Goal: Communication & Community: Connect with others

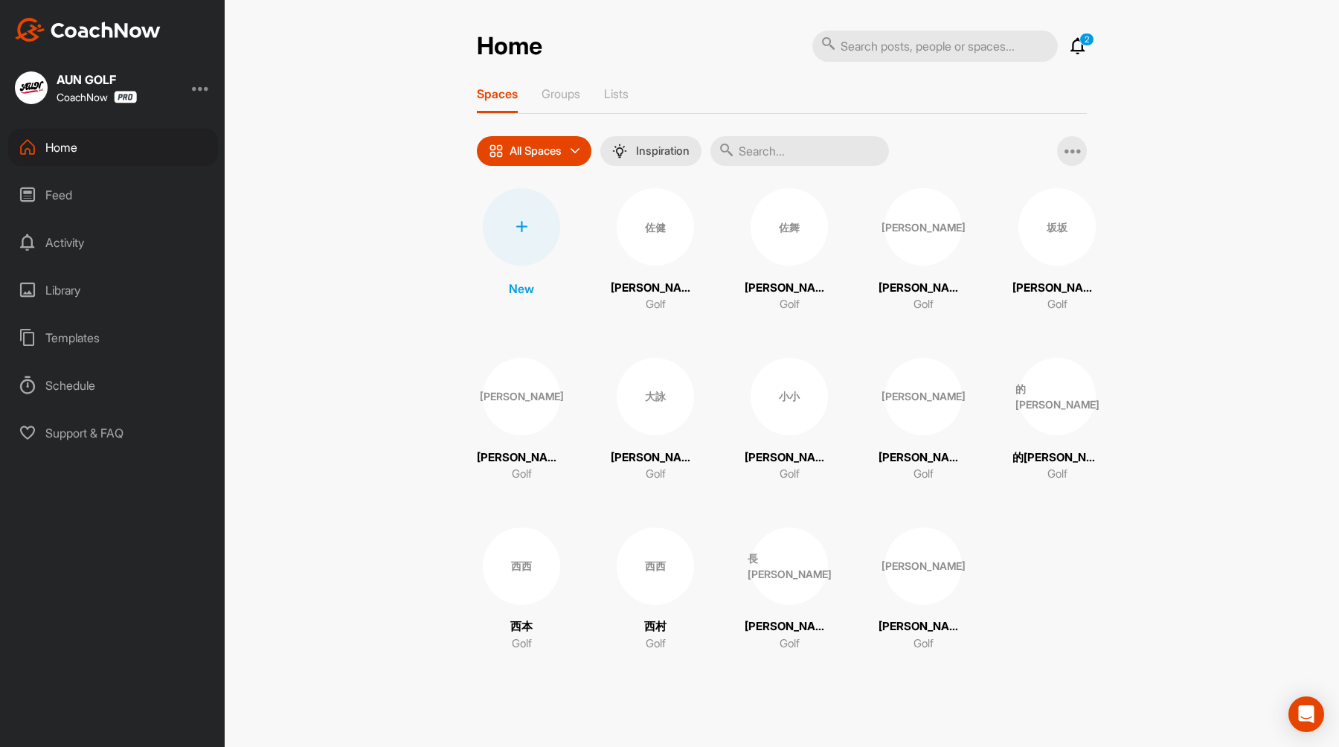
click at [521, 234] on div at bounding box center [521, 226] width 77 height 77
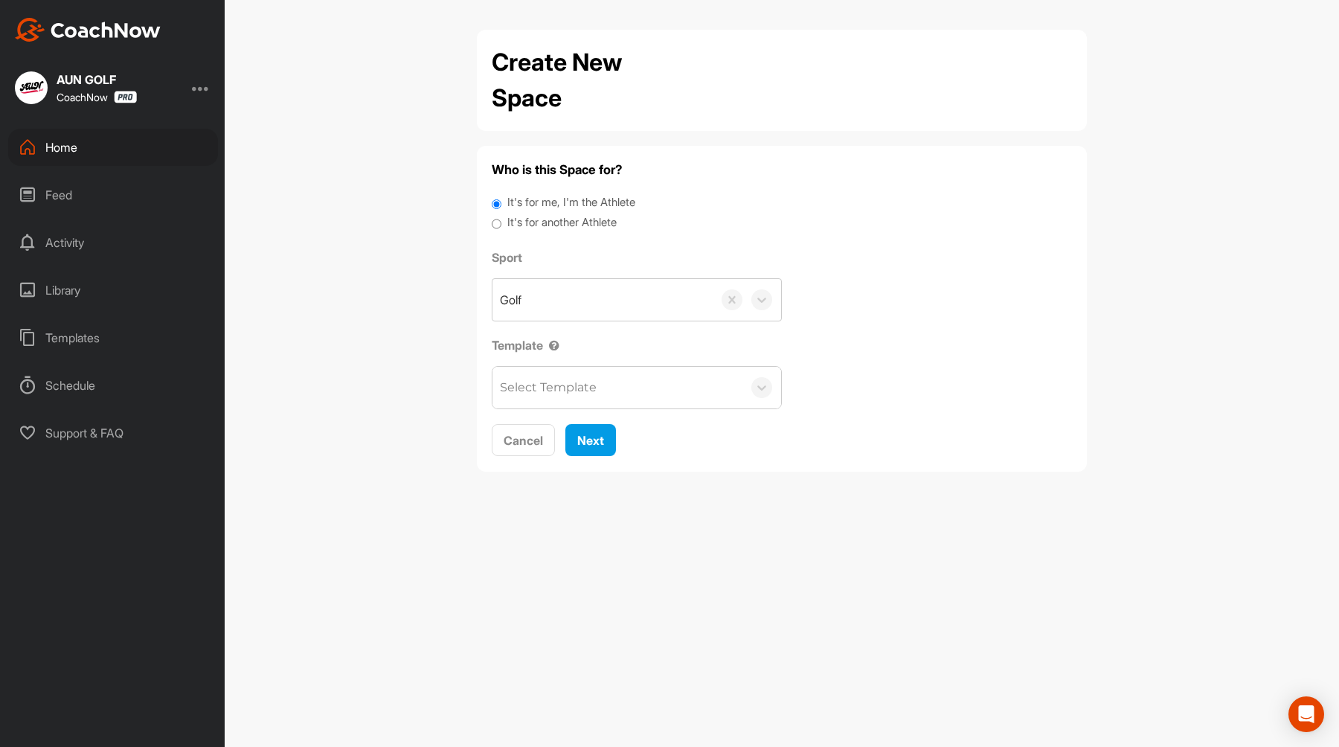
click at [527, 228] on label "It's for another Athlete" at bounding box center [561, 222] width 109 height 17
click at [501, 228] on input "It's for another Athlete" at bounding box center [497, 224] width 10 height 20
radio input "true"
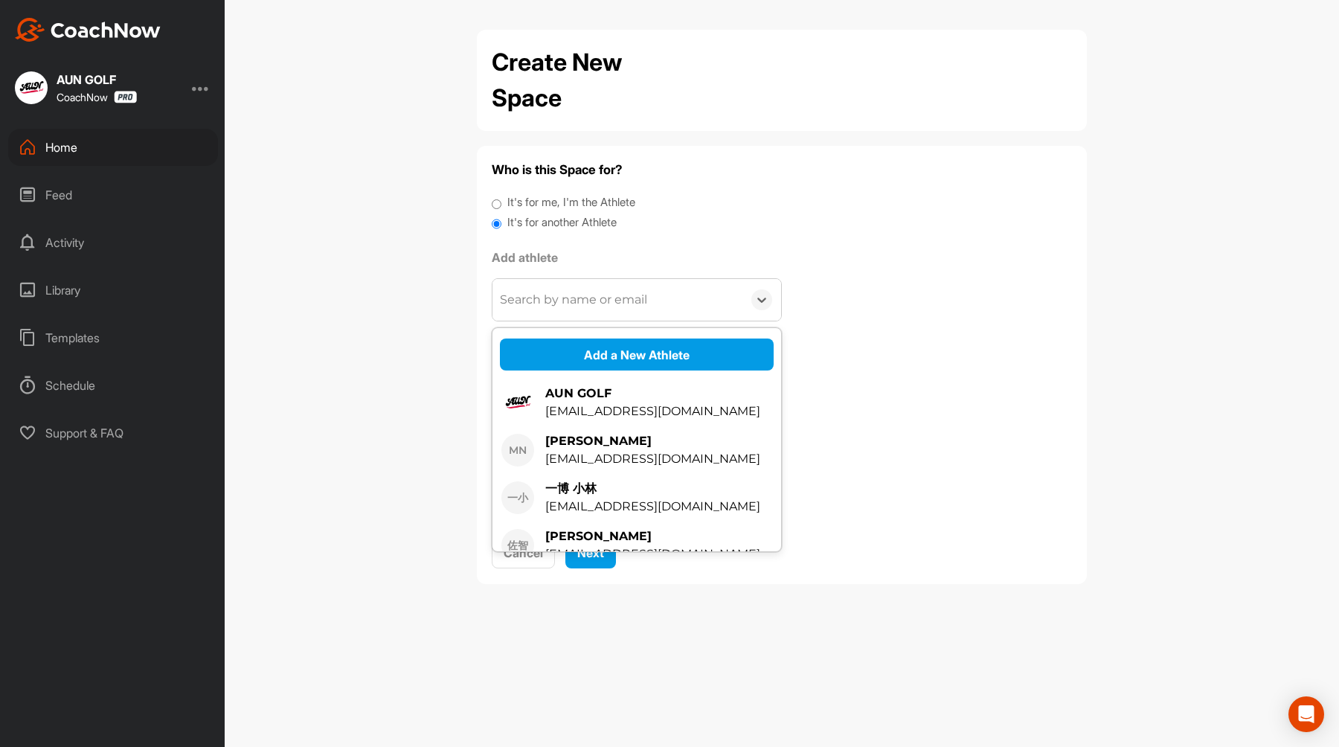
click at [579, 302] on div "Search by name or email" at bounding box center [573, 300] width 147 height 18
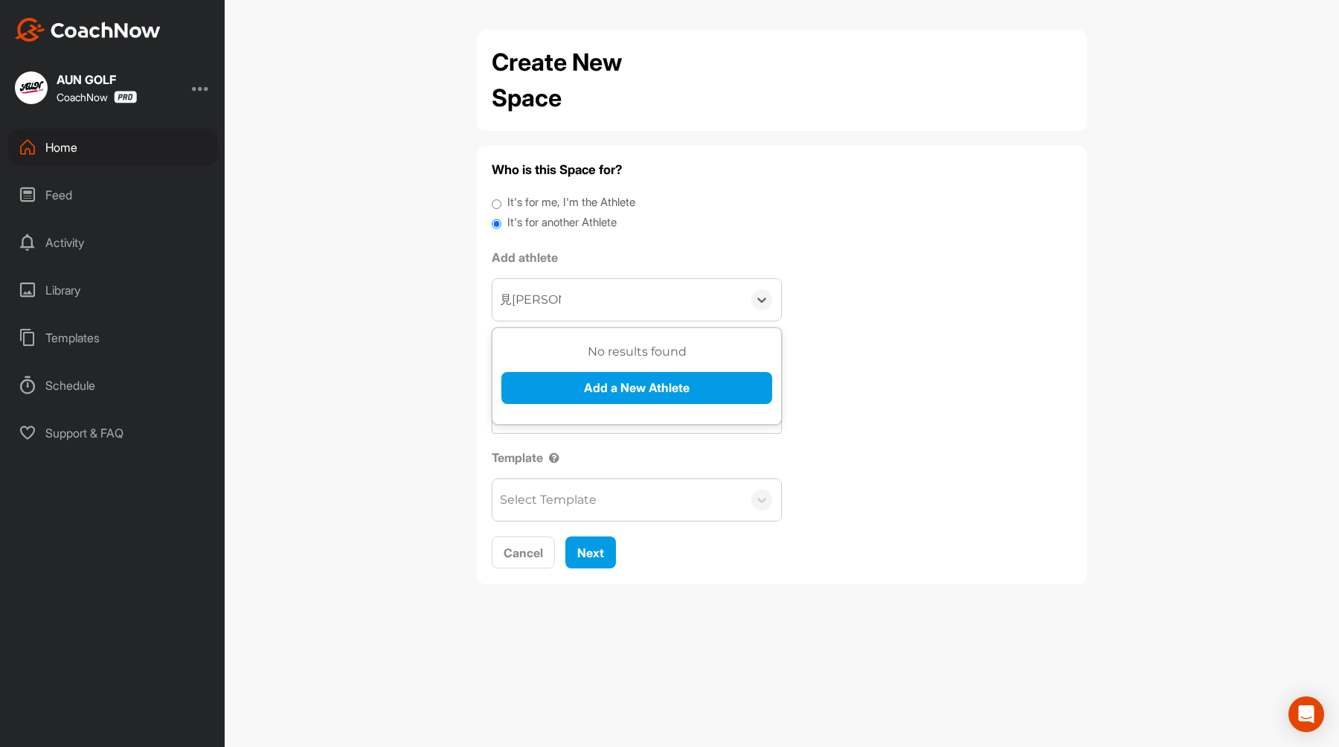
click at [542, 303] on input "見[PERSON_NAME]" at bounding box center [530, 299] width 61 height 33
type input "見[PERSON_NAME]"
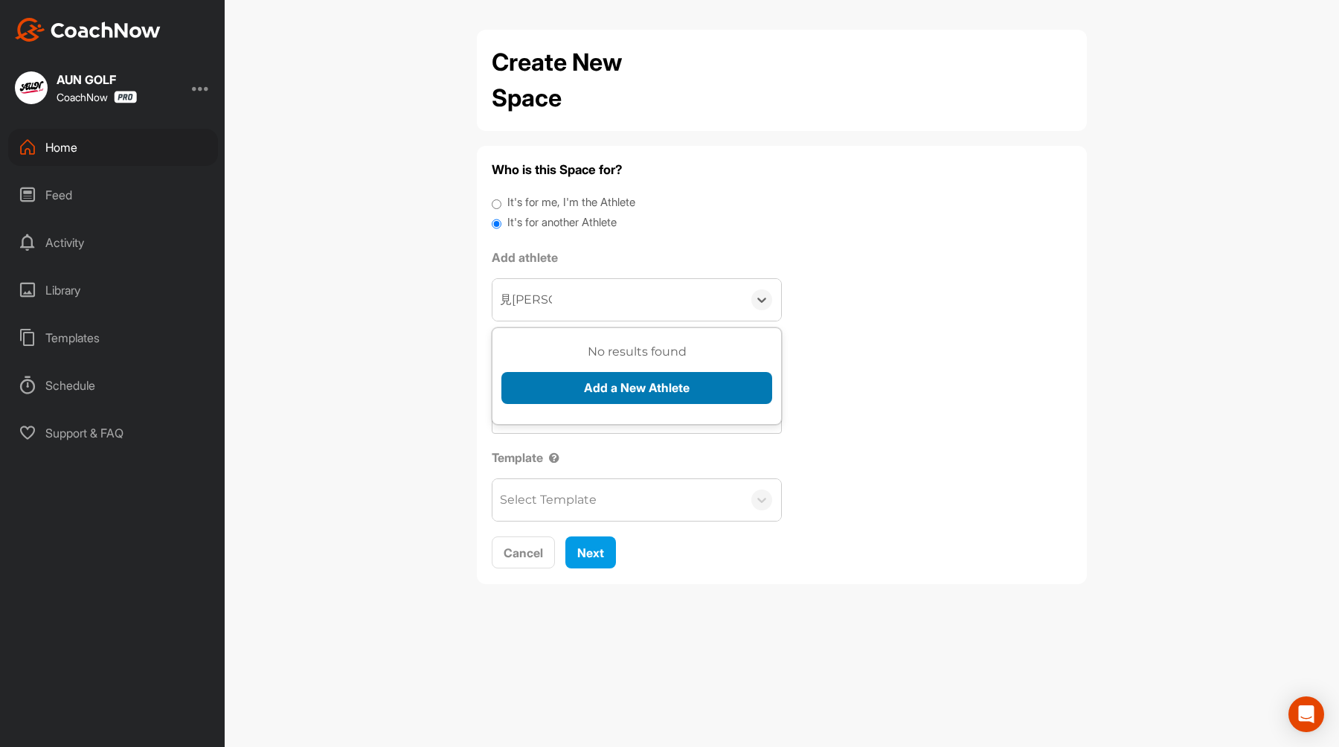
click at [598, 397] on button "Add a New Athlete" at bounding box center [636, 388] width 271 height 32
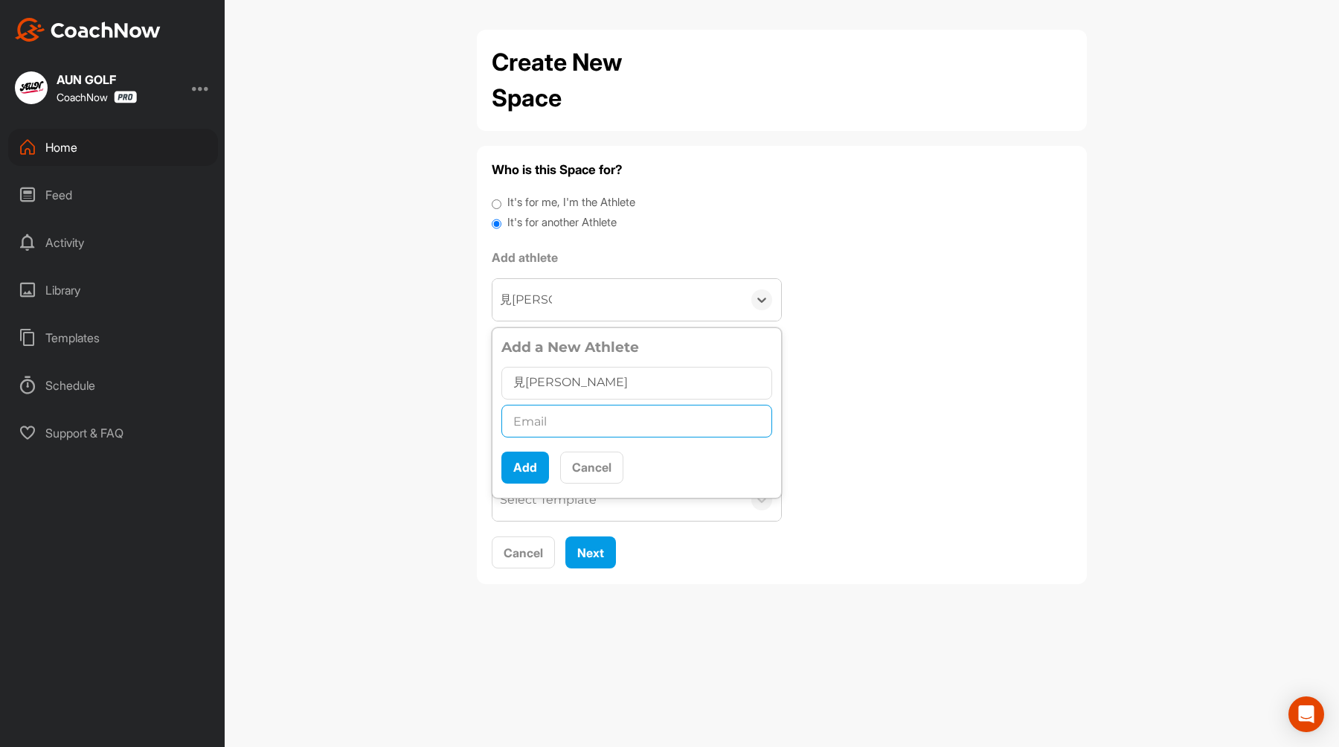
click at [530, 424] on input "text" at bounding box center [636, 421] width 271 height 33
click at [609, 433] on input "text" at bounding box center [636, 421] width 271 height 33
paste input "[EMAIL_ADDRESS][DOMAIN_NAME]"
type input "[EMAIL_ADDRESS][DOMAIN_NAME]"
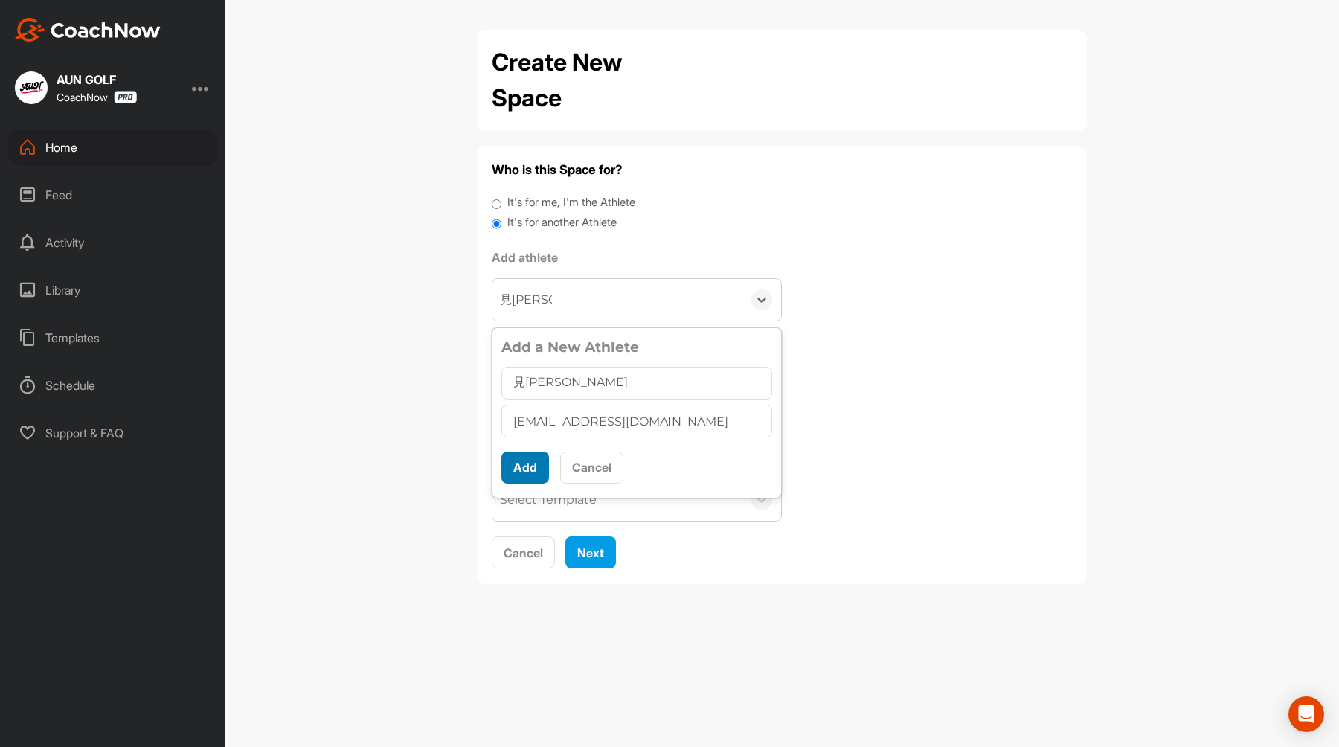
click at [534, 471] on button "Add" at bounding box center [525, 468] width 48 height 32
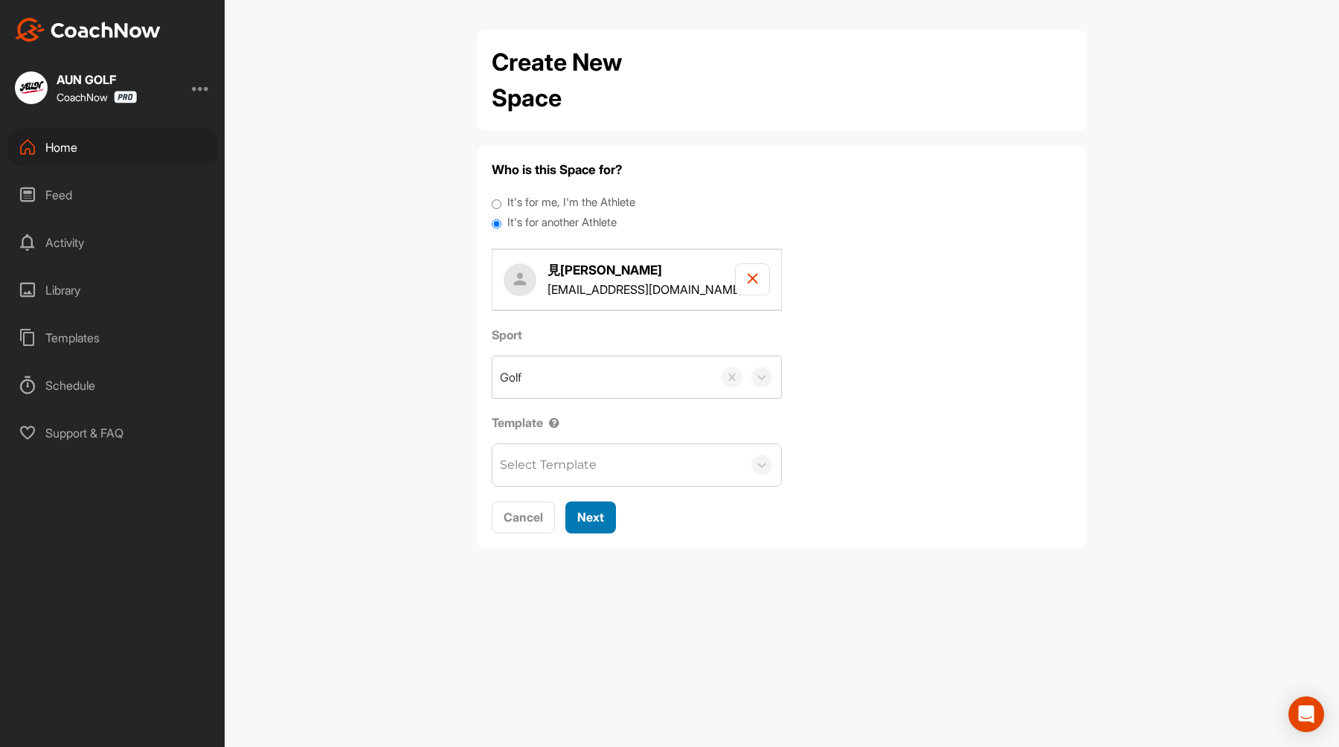
click at [602, 523] on span "Next" at bounding box center [590, 517] width 27 height 15
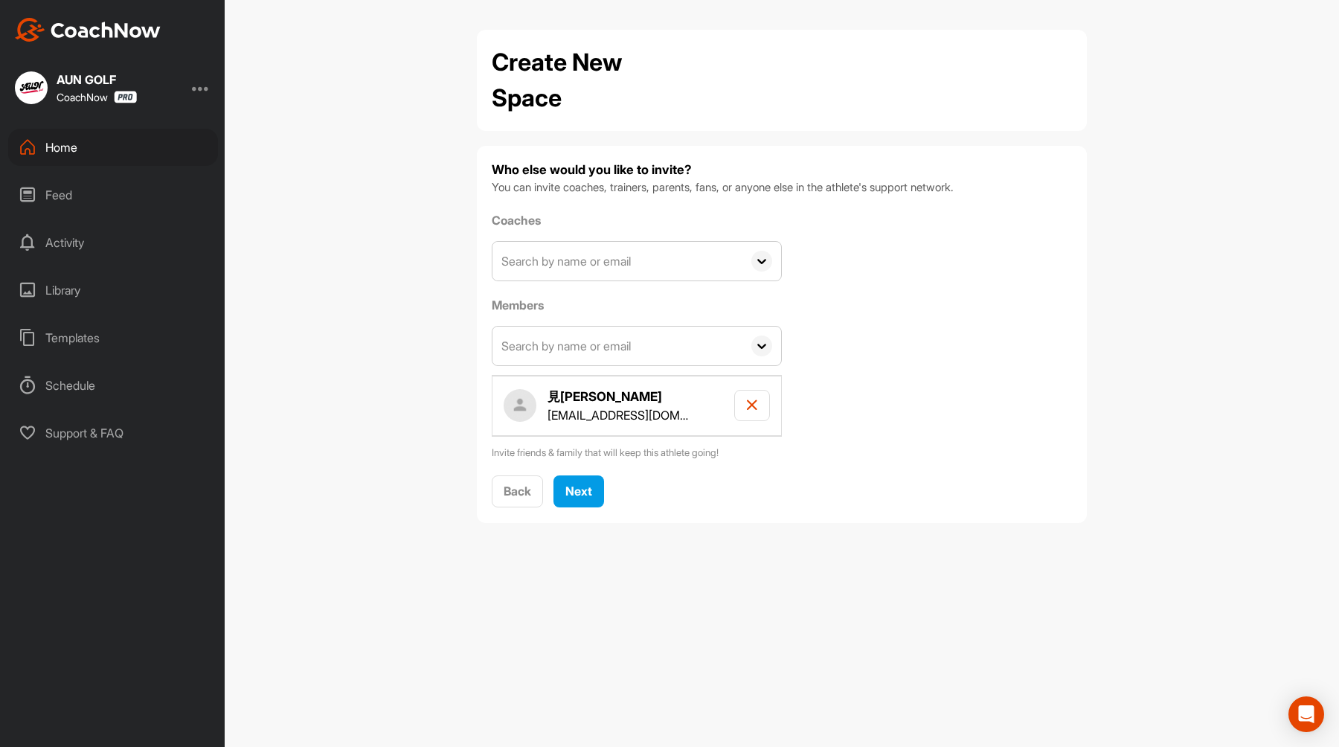
click at [626, 260] on input "text" at bounding box center [617, 261] width 250 height 39
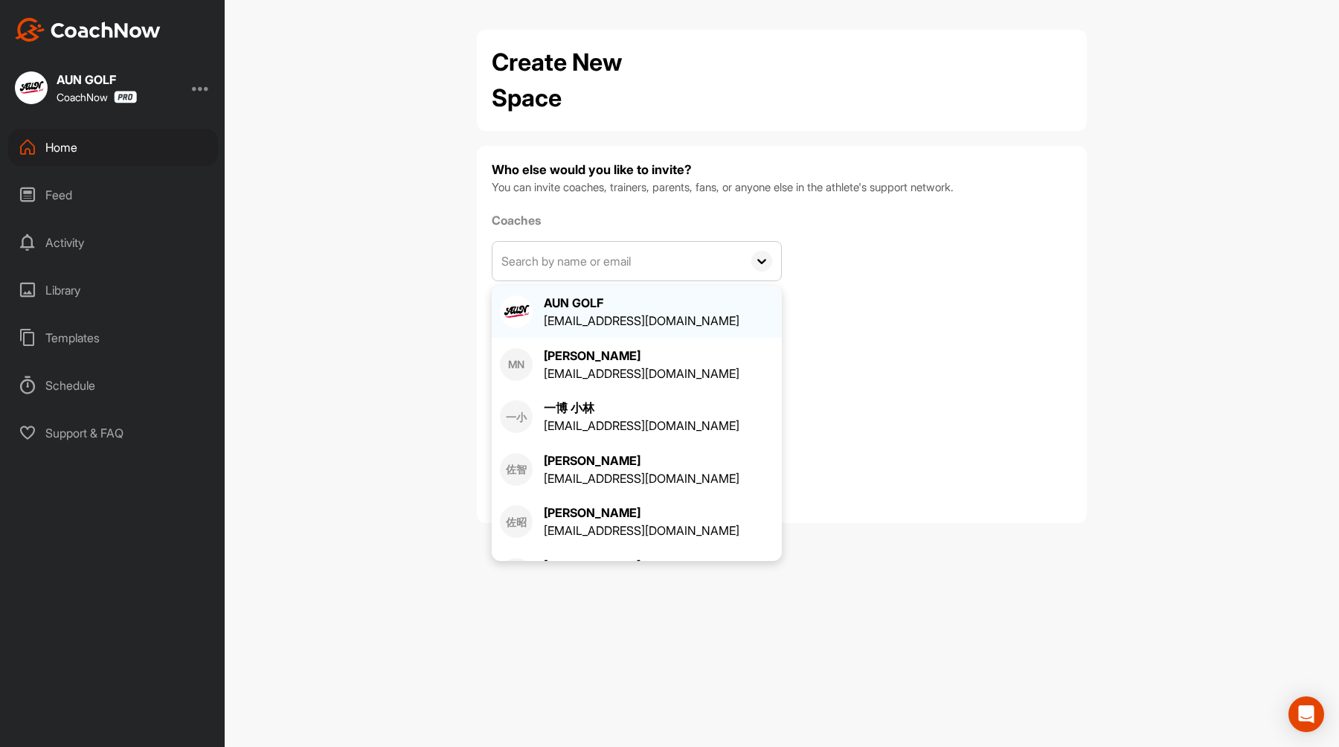
click at [541, 317] on div "AUN GOLF [EMAIL_ADDRESS][DOMAIN_NAME]" at bounding box center [637, 312] width 274 height 36
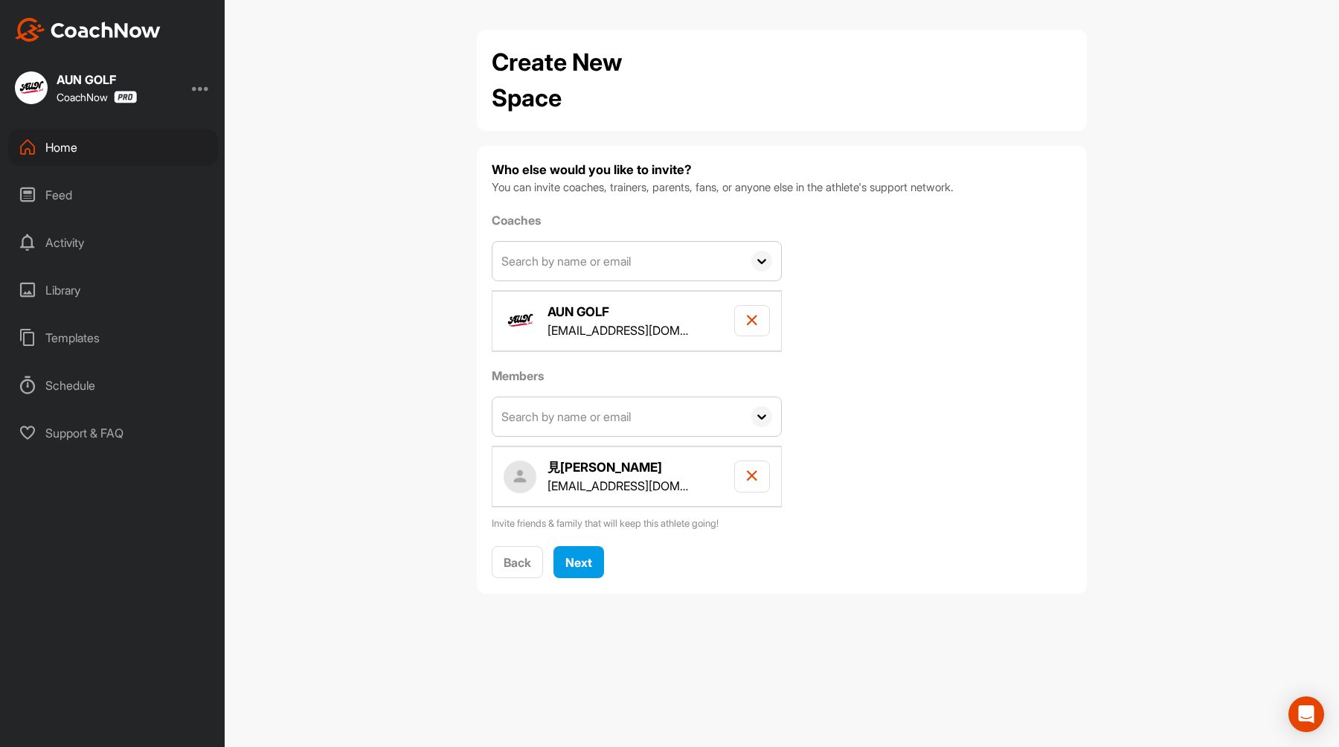
click at [643, 312] on h4 "AUN GOLF" at bounding box center [617, 312] width 141 height 19
click at [585, 553] on div "Next" at bounding box center [578, 562] width 27 height 18
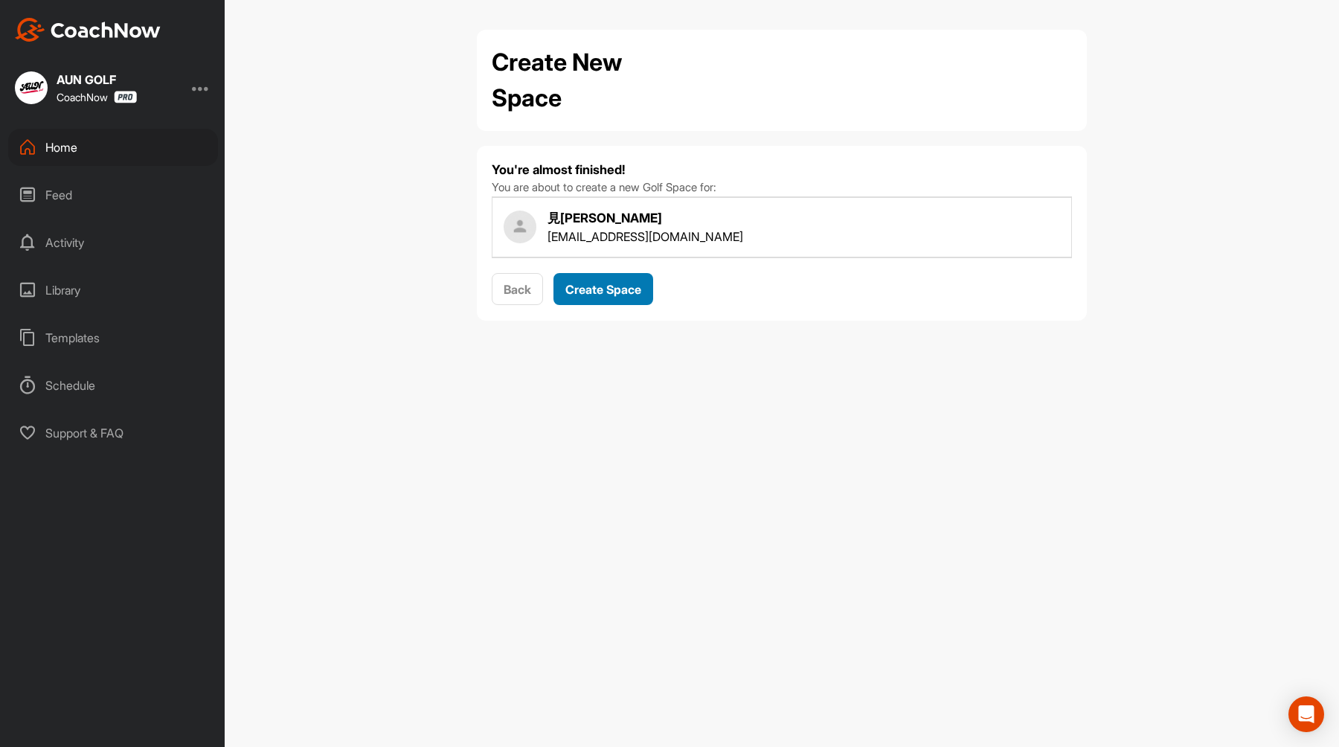
click at [634, 303] on button "Create Space" at bounding box center [603, 289] width 100 height 32
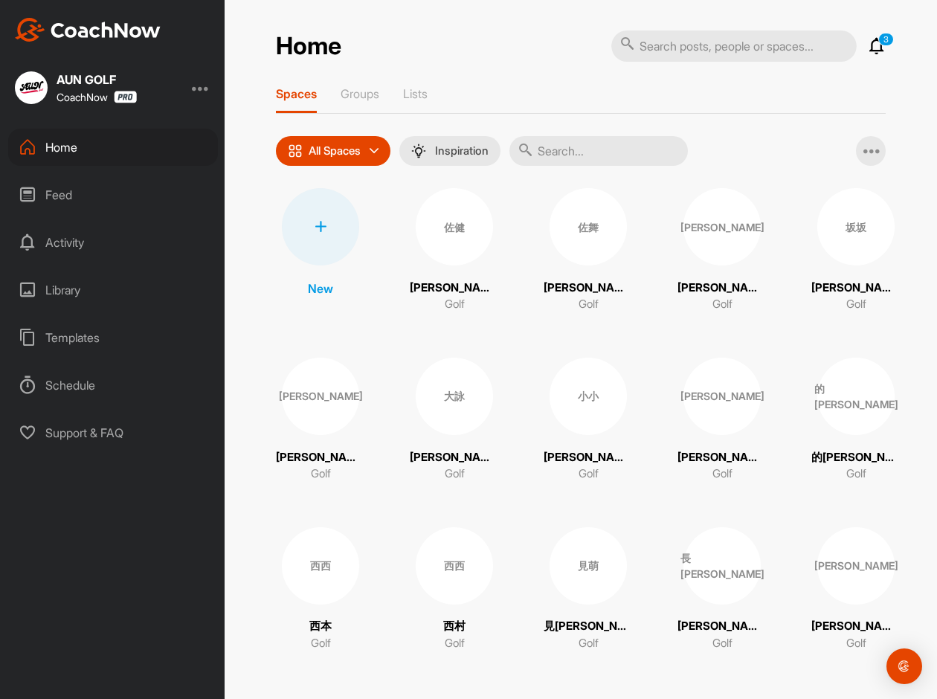
click at [334, 214] on div at bounding box center [320, 226] width 77 height 77
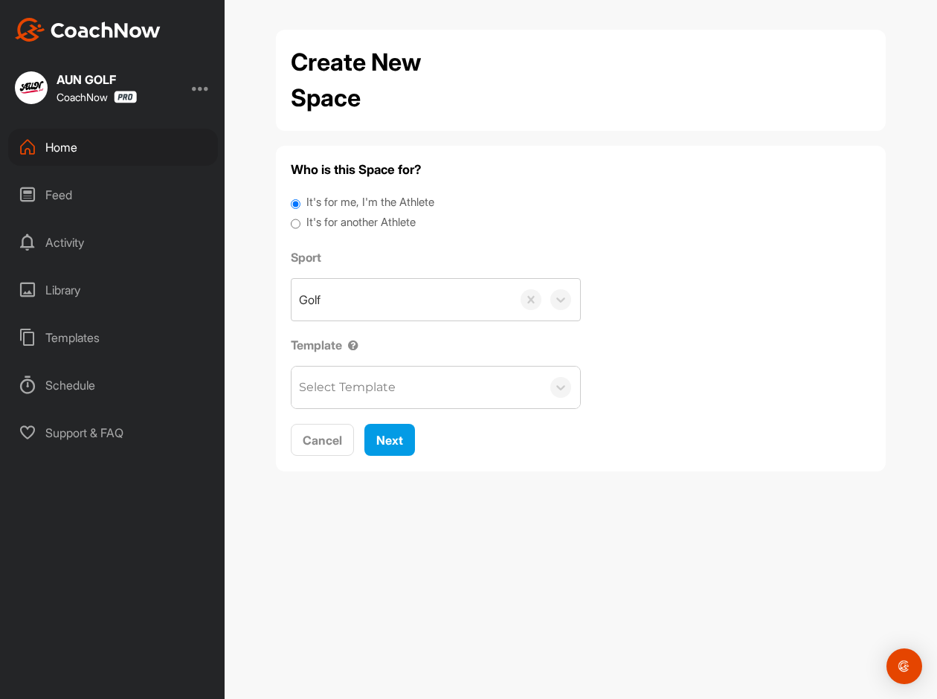
click at [345, 218] on label "It's for another Athlete" at bounding box center [360, 222] width 109 height 17
click at [301, 218] on input "It's for another Athlete" at bounding box center [296, 224] width 10 height 20
radio input "true"
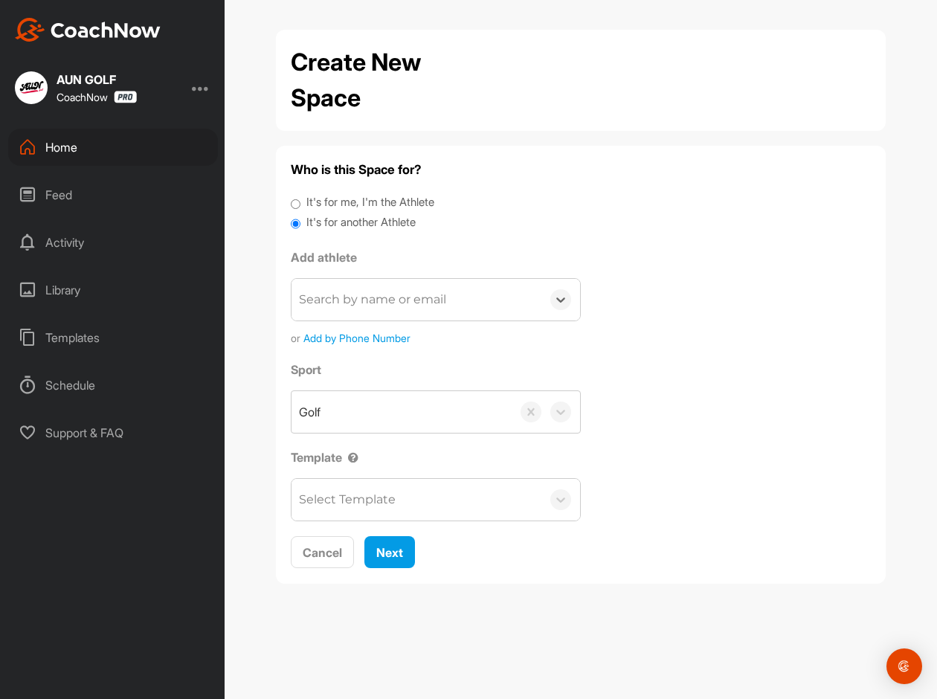
click at [377, 298] on div "Search by name or email" at bounding box center [372, 300] width 147 height 18
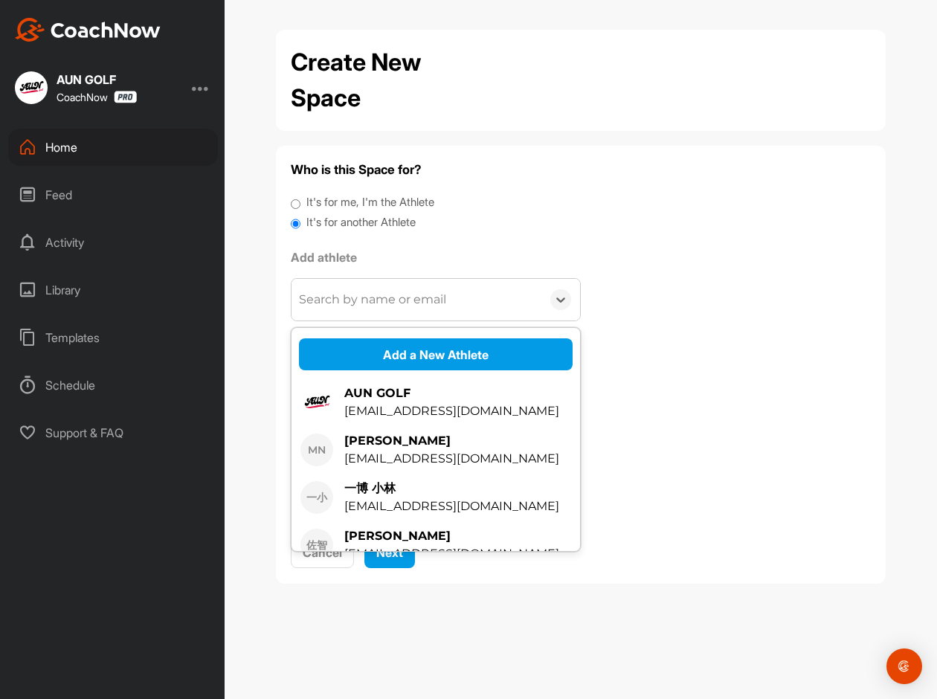
click at [370, 310] on div "Search by name or email" at bounding box center [417, 300] width 250 height 42
paste input "[PERSON_NAME]路"
type input "[PERSON_NAME]路"
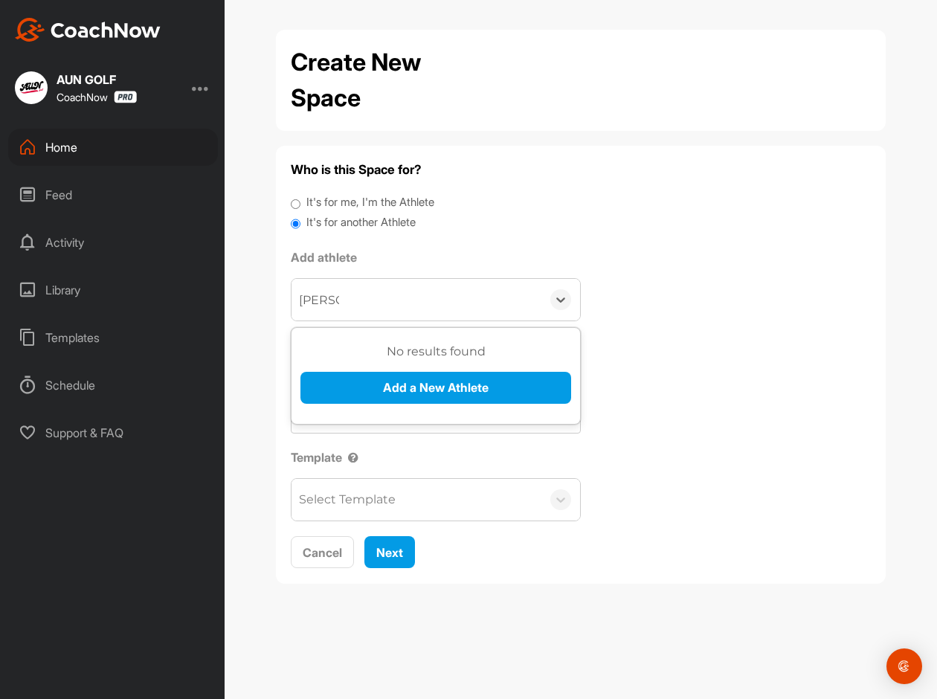
type input "[PERSON_NAME]"
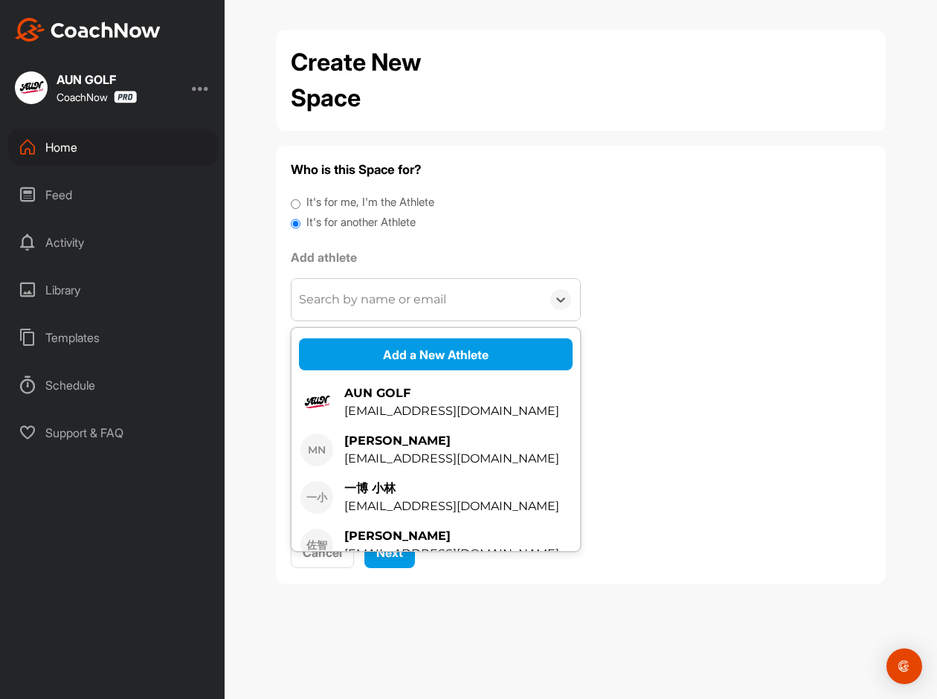
click at [428, 301] on div "Search by name or email" at bounding box center [372, 300] width 147 height 18
click at [393, 303] on div "Search by name or email" at bounding box center [372, 300] width 147 height 18
paste input "[PERSON_NAME]"
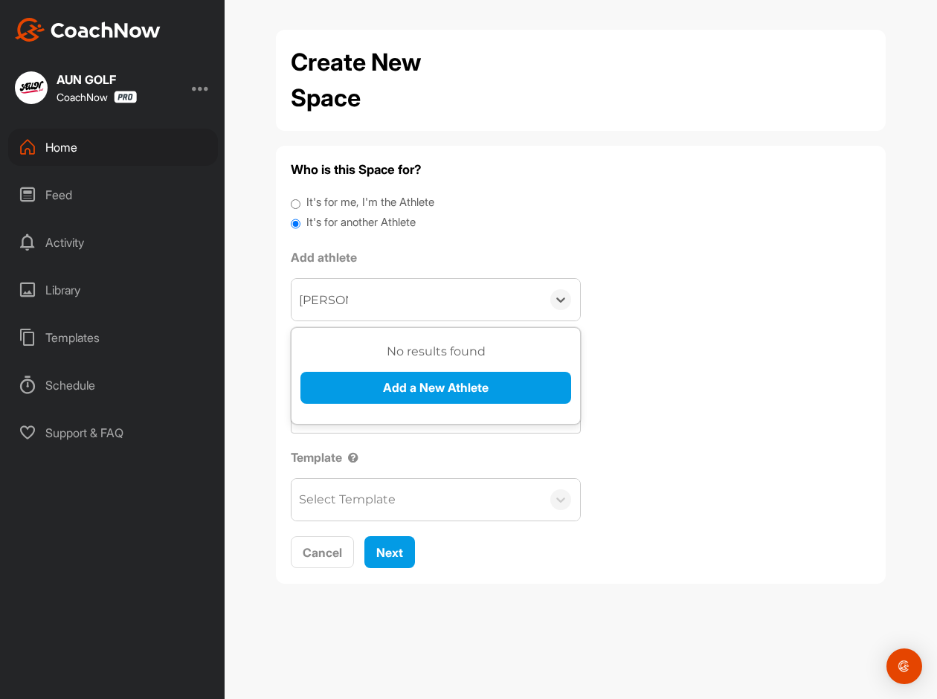
click at [337, 301] on input "[PERSON_NAME]" at bounding box center [323, 299] width 49 height 33
type input "[PERSON_NAME]"
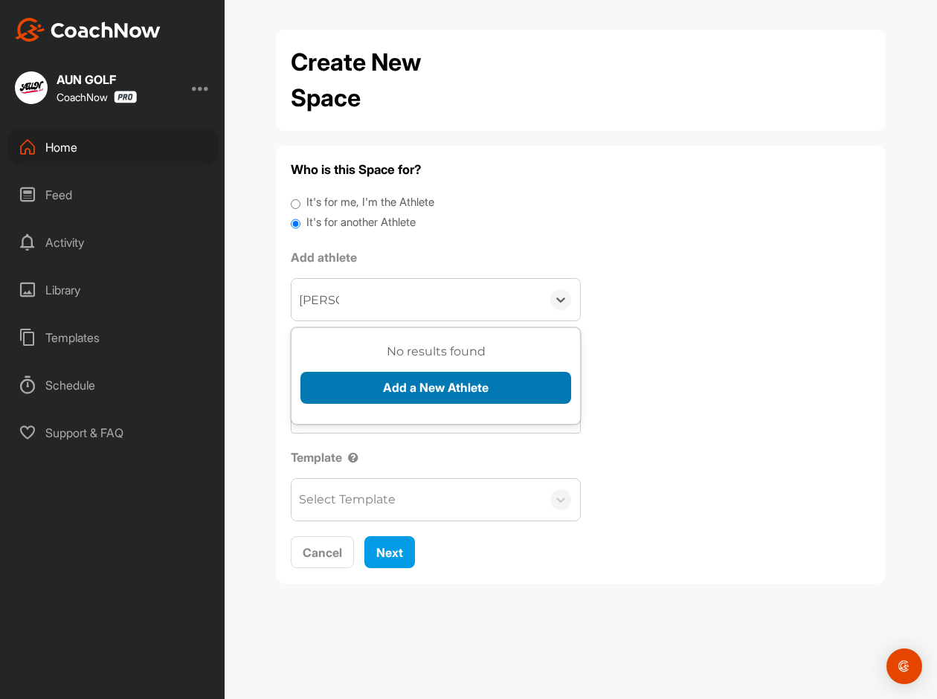
click at [387, 379] on button "Add a New Athlete" at bounding box center [436, 388] width 271 height 32
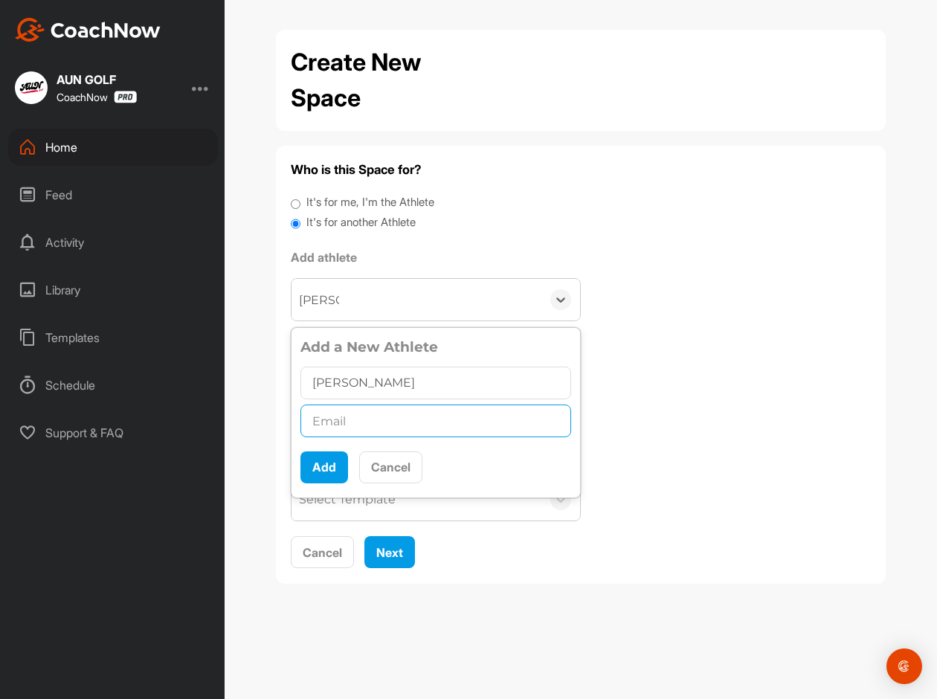
click at [376, 415] on input "text" at bounding box center [436, 421] width 271 height 33
click at [359, 425] on input "text" at bounding box center [436, 421] width 271 height 33
paste input "[EMAIL_ADDRESS][DOMAIN_NAME]"
type input "[EMAIL_ADDRESS][DOMAIN_NAME]"
click at [325, 470] on button "Add" at bounding box center [325, 468] width 48 height 32
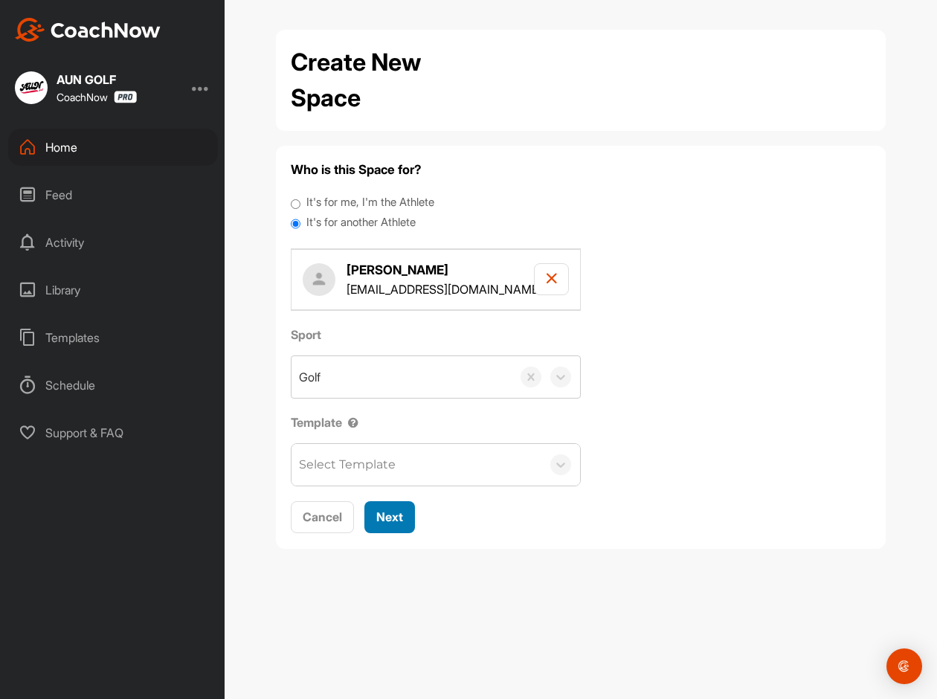
click at [382, 518] on span "Next" at bounding box center [389, 517] width 27 height 15
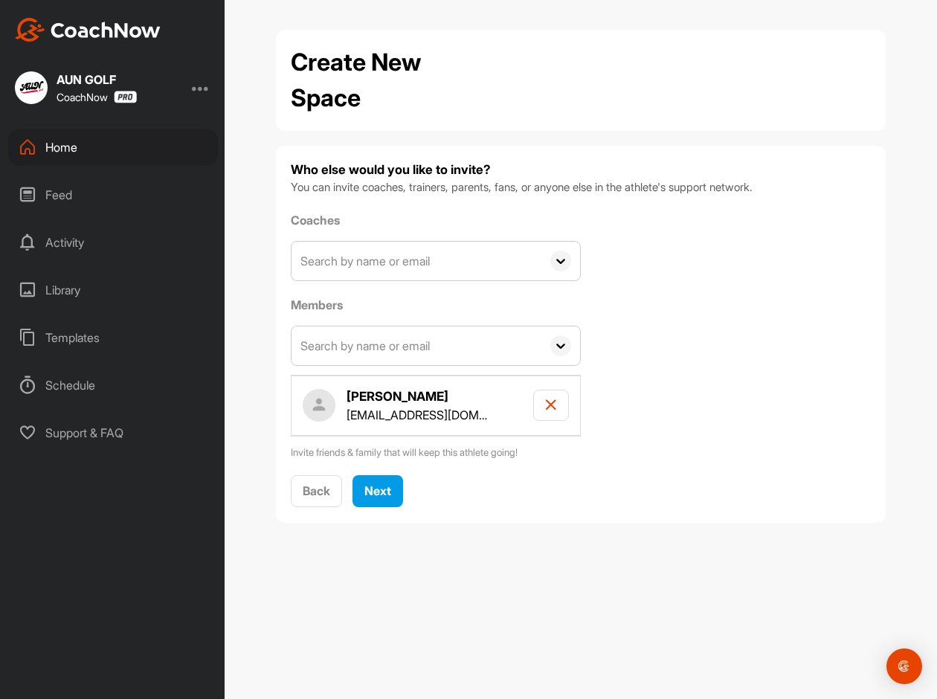
click at [404, 269] on input "text" at bounding box center [417, 261] width 250 height 39
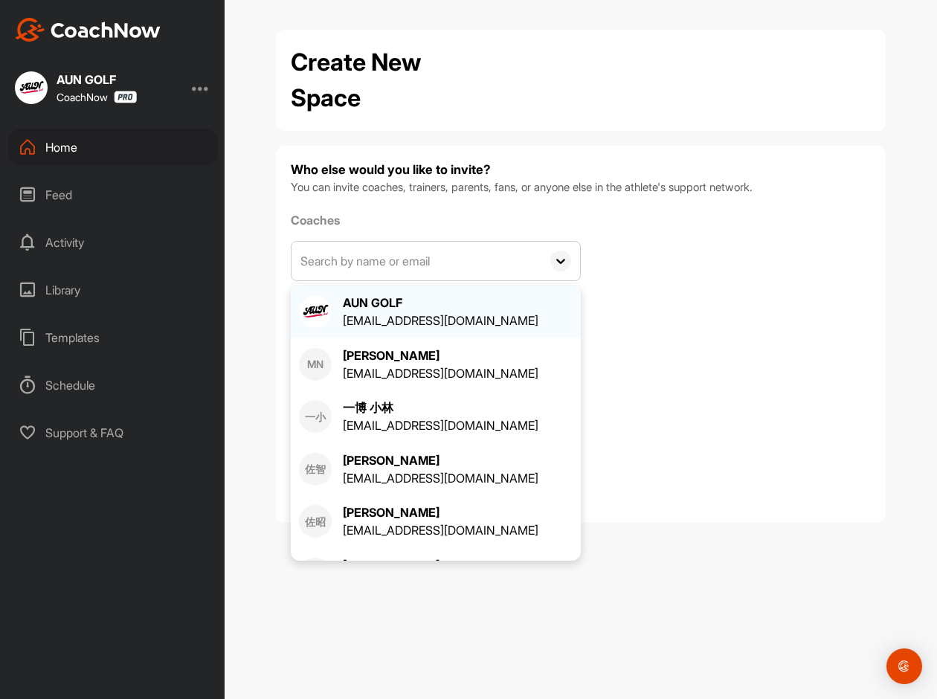
click at [336, 310] on div "AUN GOLF [EMAIL_ADDRESS][DOMAIN_NAME]" at bounding box center [436, 312] width 274 height 36
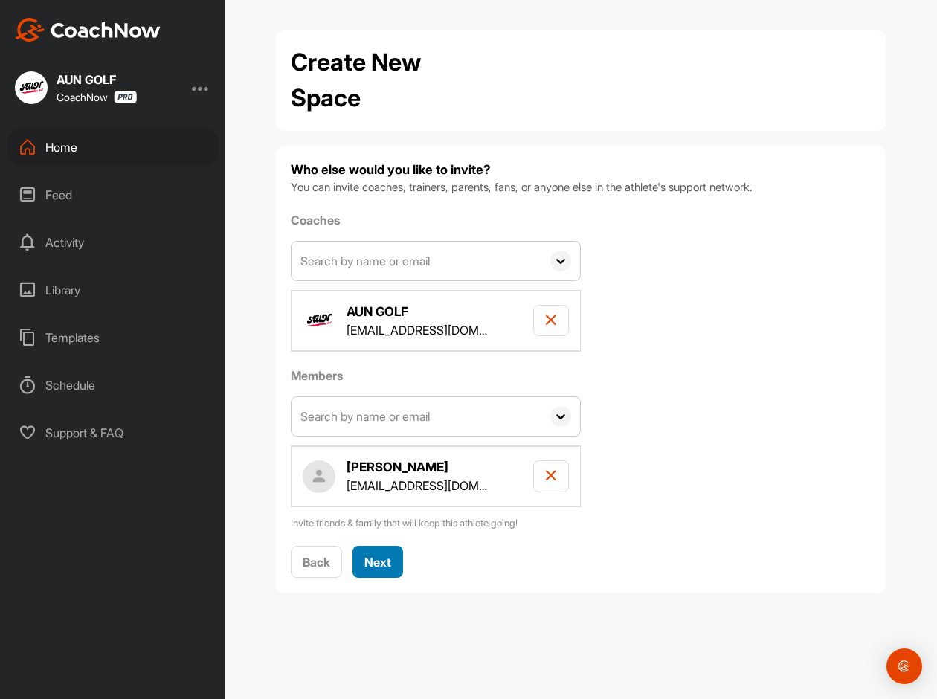
click at [376, 562] on span "Next" at bounding box center [377, 562] width 27 height 15
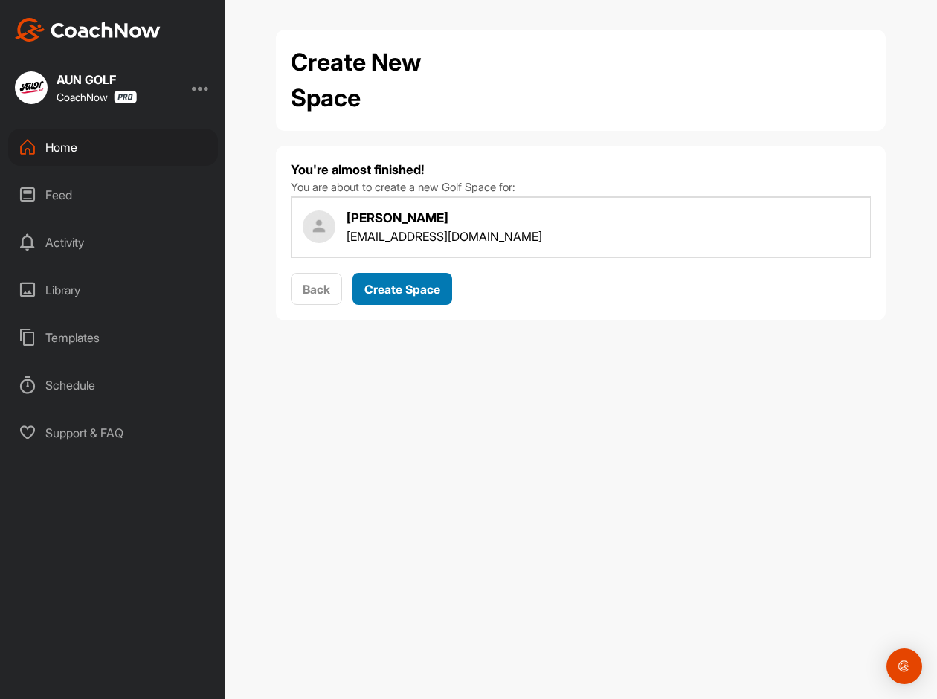
click at [430, 291] on span "Create Space" at bounding box center [402, 289] width 76 height 15
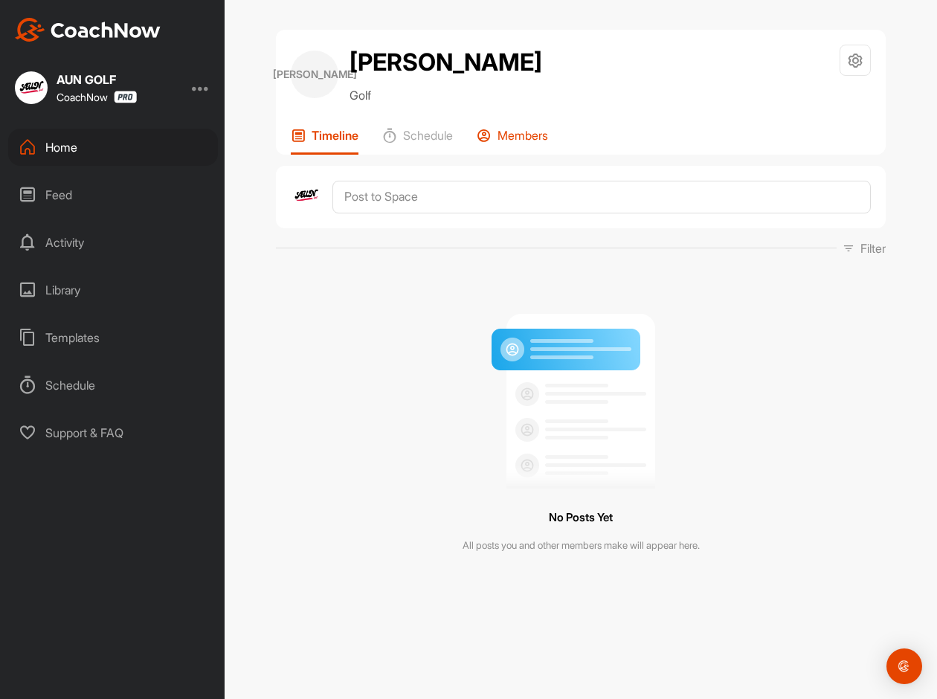
click at [518, 150] on div "Members" at bounding box center [512, 141] width 71 height 27
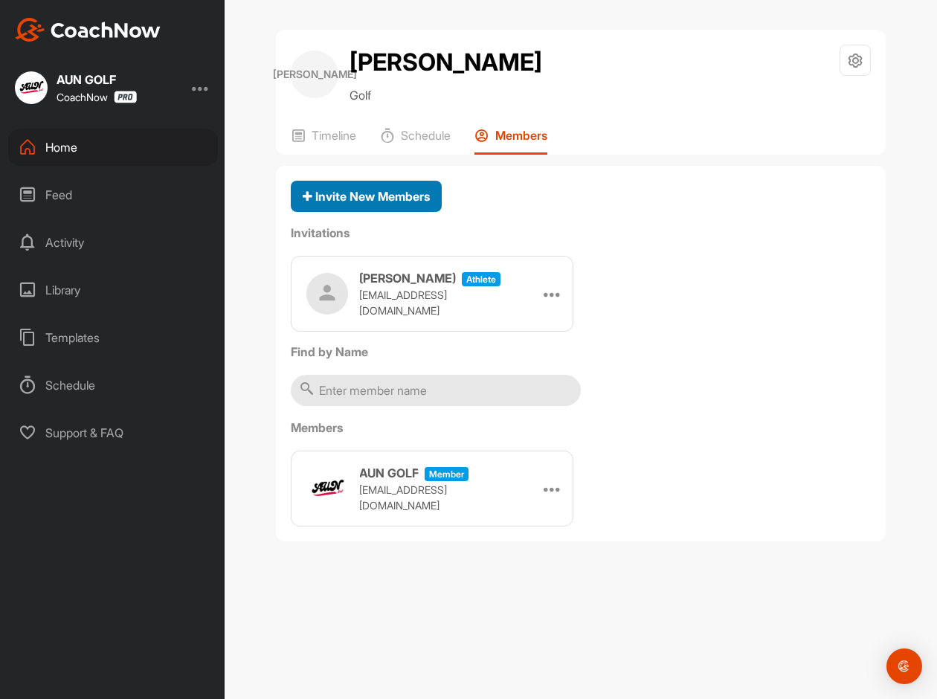
click at [416, 205] on div "Invite New Members" at bounding box center [366, 196] width 127 height 18
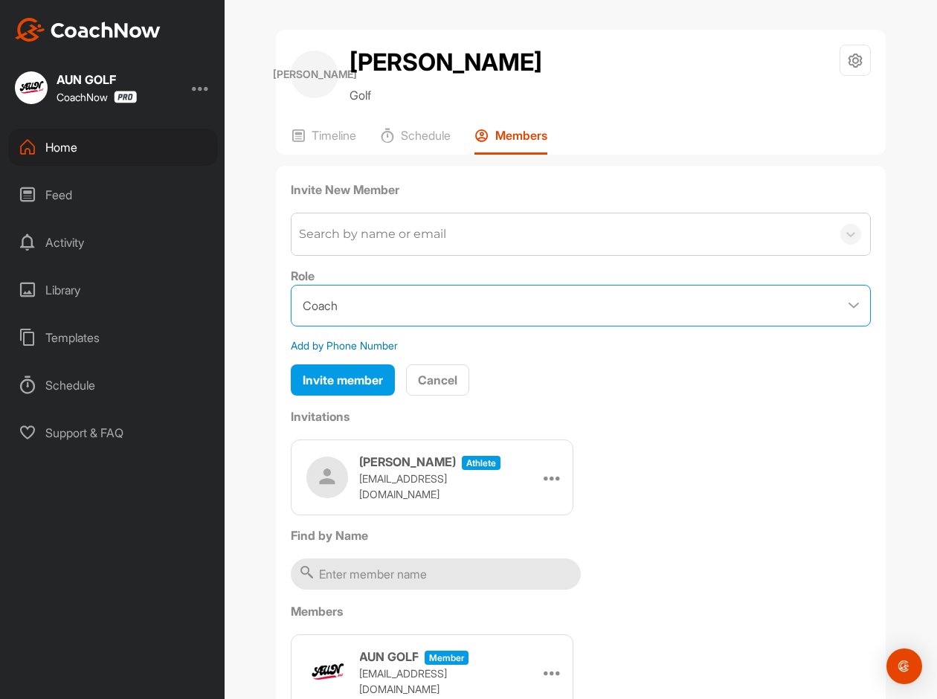
click at [434, 305] on select "Coach Member" at bounding box center [581, 306] width 580 height 42
select select "contributor"
click at [291, 285] on select "Coach Member" at bounding box center [581, 306] width 580 height 42
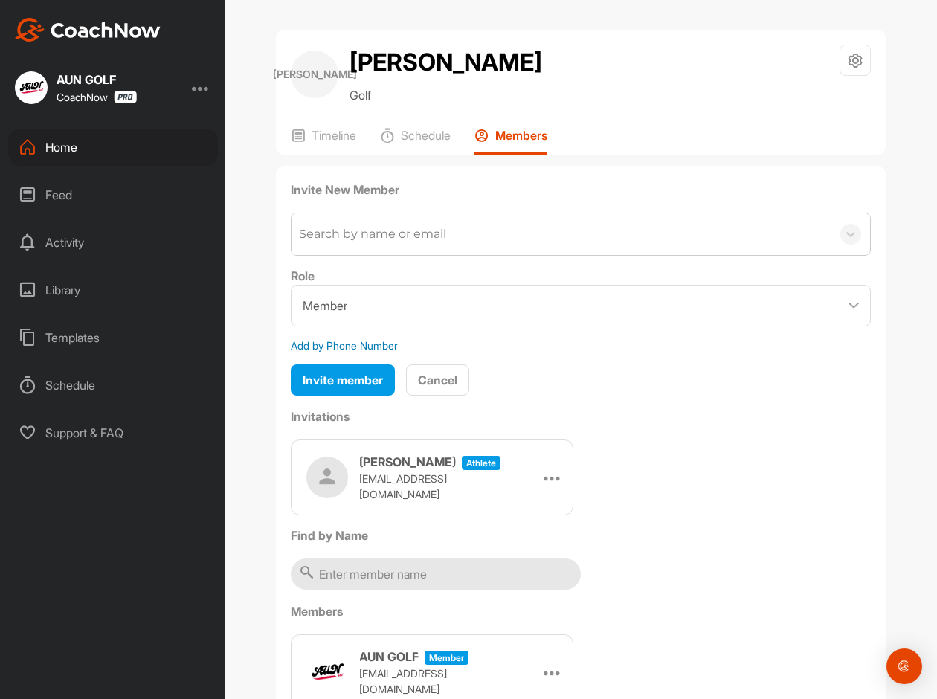
click at [383, 242] on div "Search by name or email" at bounding box center [372, 234] width 147 height 18
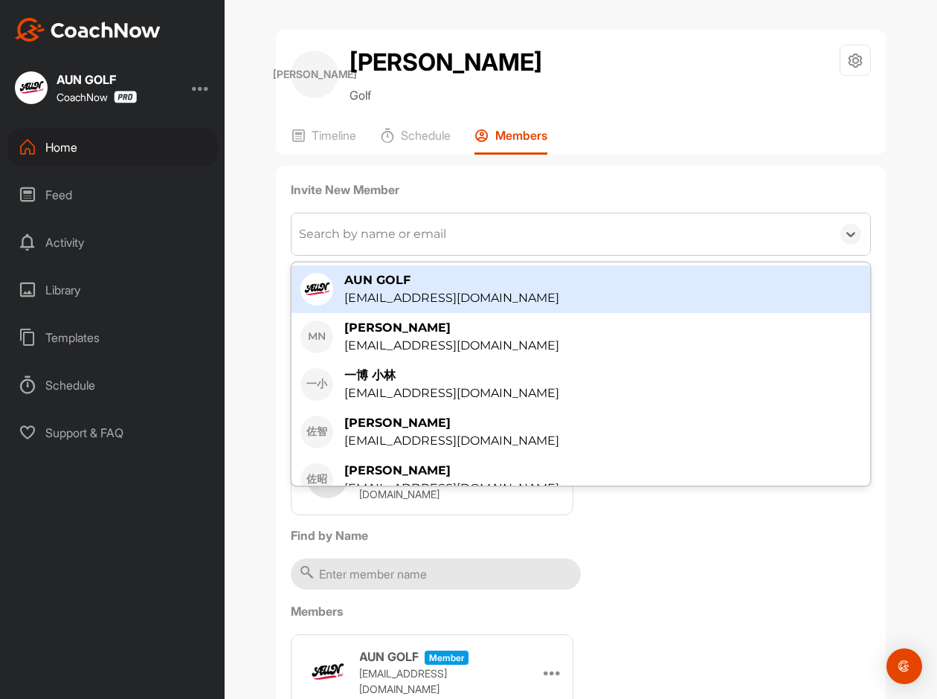
paste input "[PERSON_NAME]"
type input "[PERSON_NAME]"
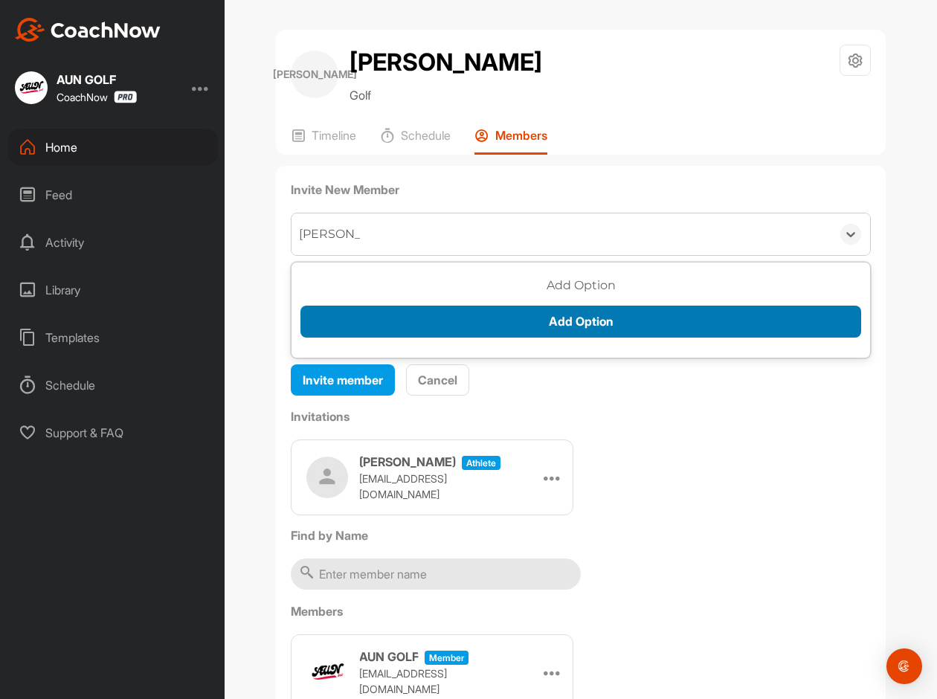
click at [424, 318] on button "Add Option" at bounding box center [581, 322] width 561 height 32
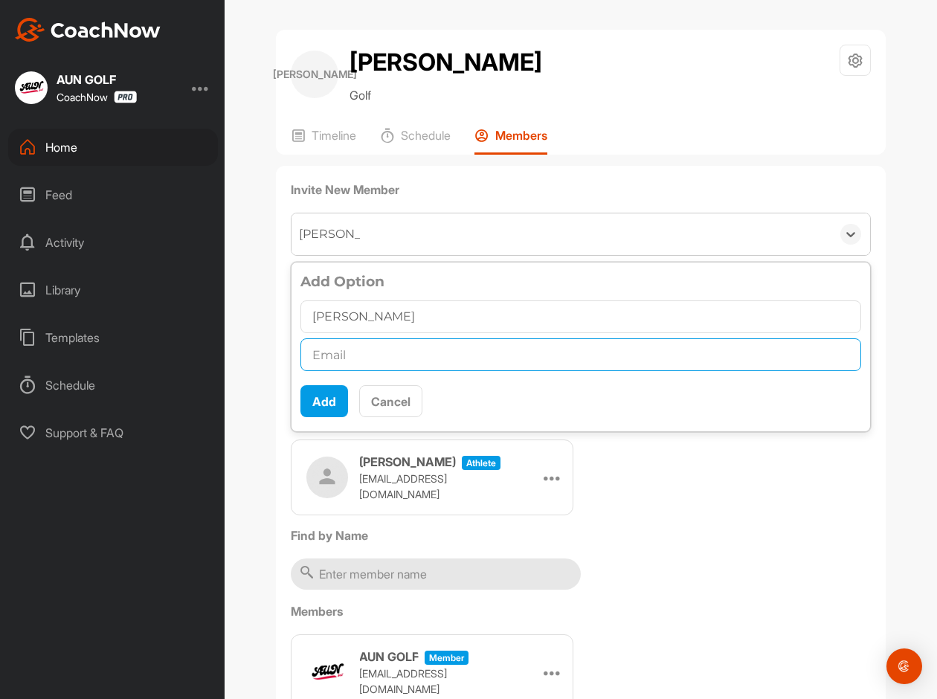
click at [400, 355] on input "text" at bounding box center [581, 354] width 561 height 33
click at [347, 364] on input "text" at bounding box center [581, 354] width 561 height 33
paste input "[EMAIL_ADDRESS][DOMAIN_NAME]"
type input "[EMAIL_ADDRESS][DOMAIN_NAME]"
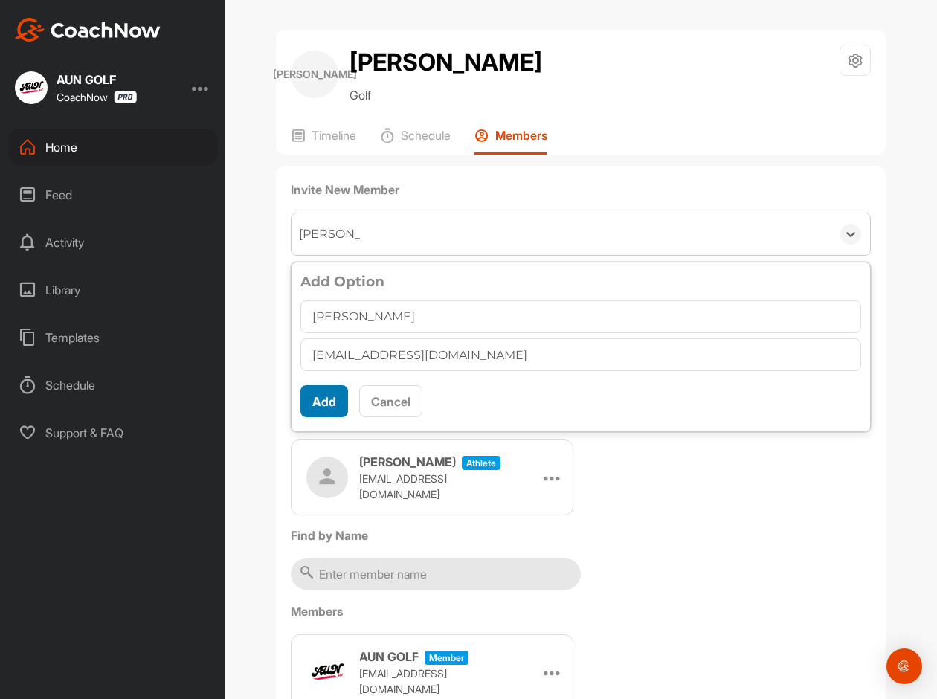
click at [326, 399] on button "Add" at bounding box center [325, 401] width 48 height 32
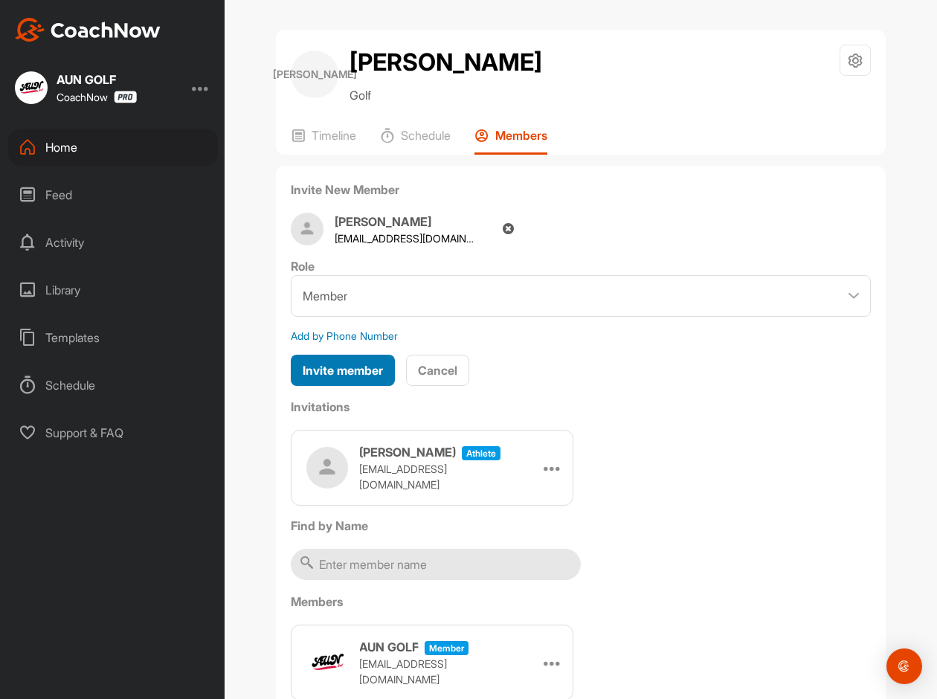
click at [361, 366] on span "Invite member" at bounding box center [343, 370] width 80 height 15
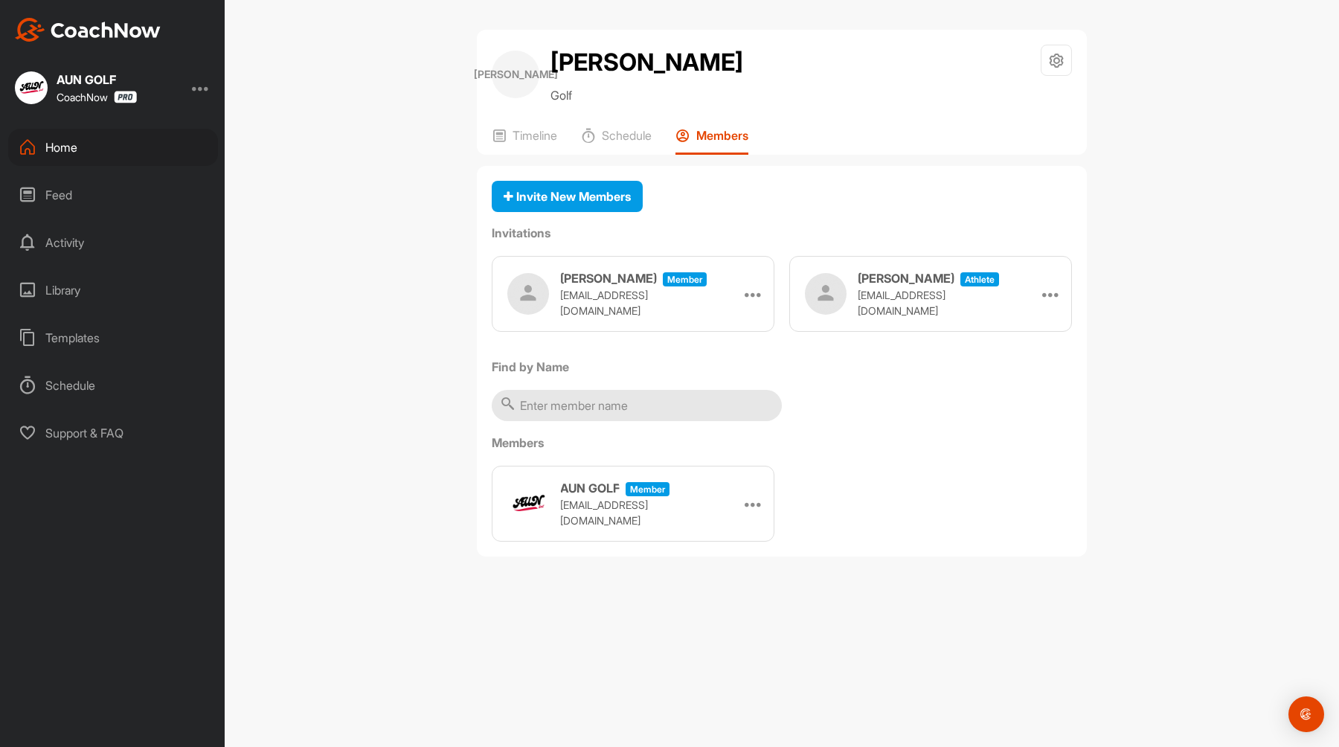
click at [141, 29] on img at bounding box center [88, 30] width 146 height 24
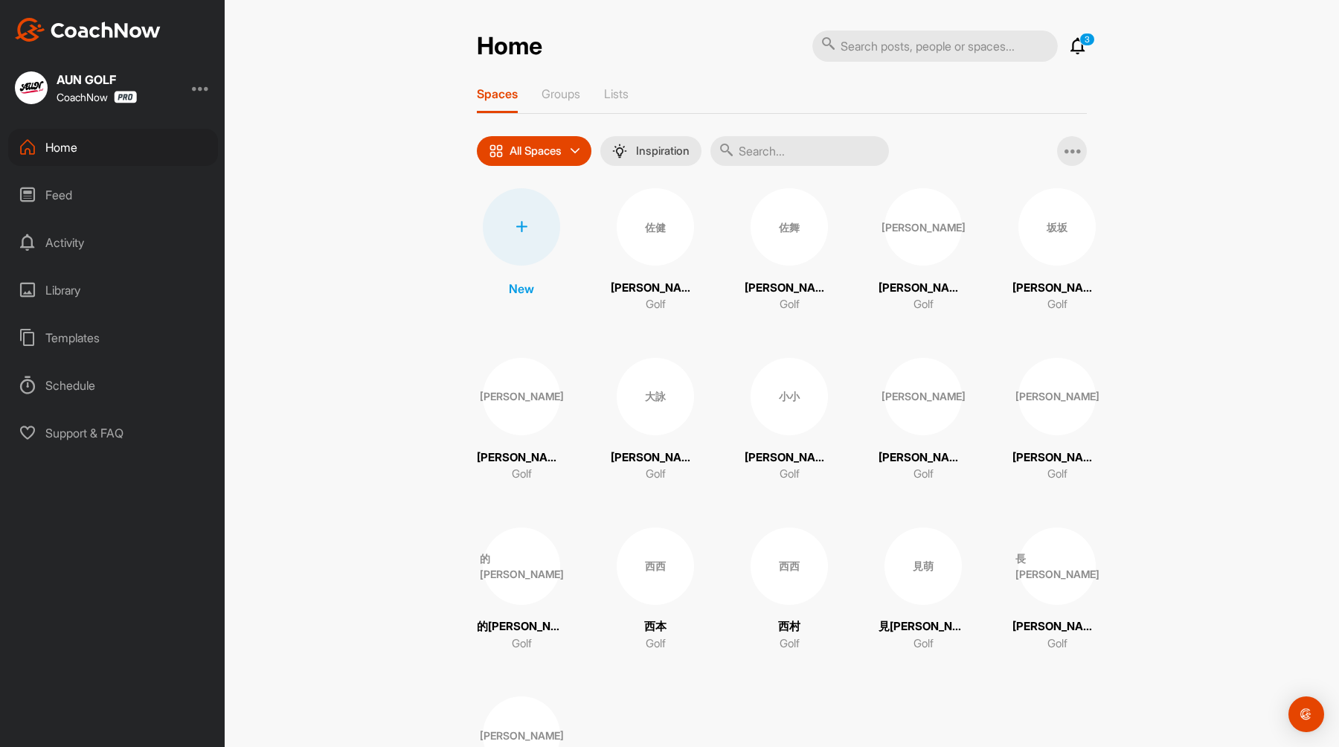
click at [649, 224] on div "佐健" at bounding box center [655, 226] width 77 height 77
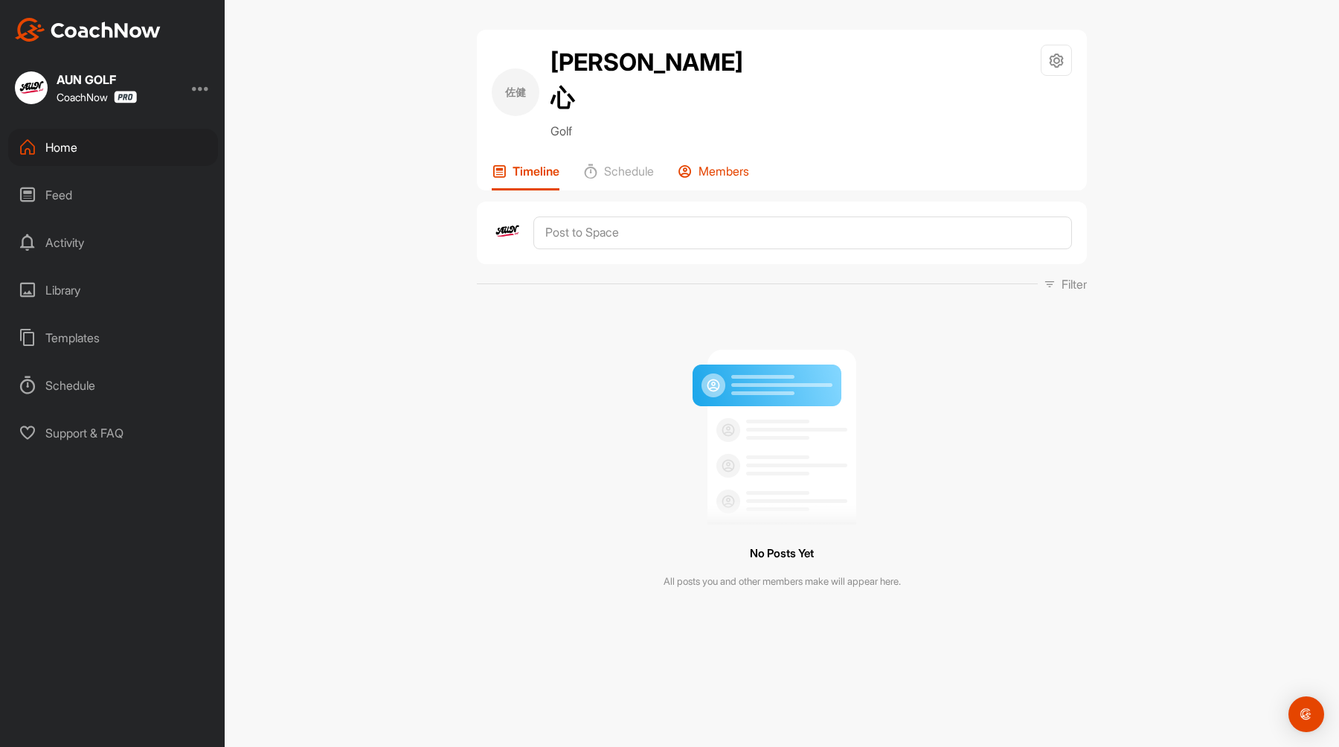
click at [707, 164] on p "Members" at bounding box center [723, 171] width 51 height 15
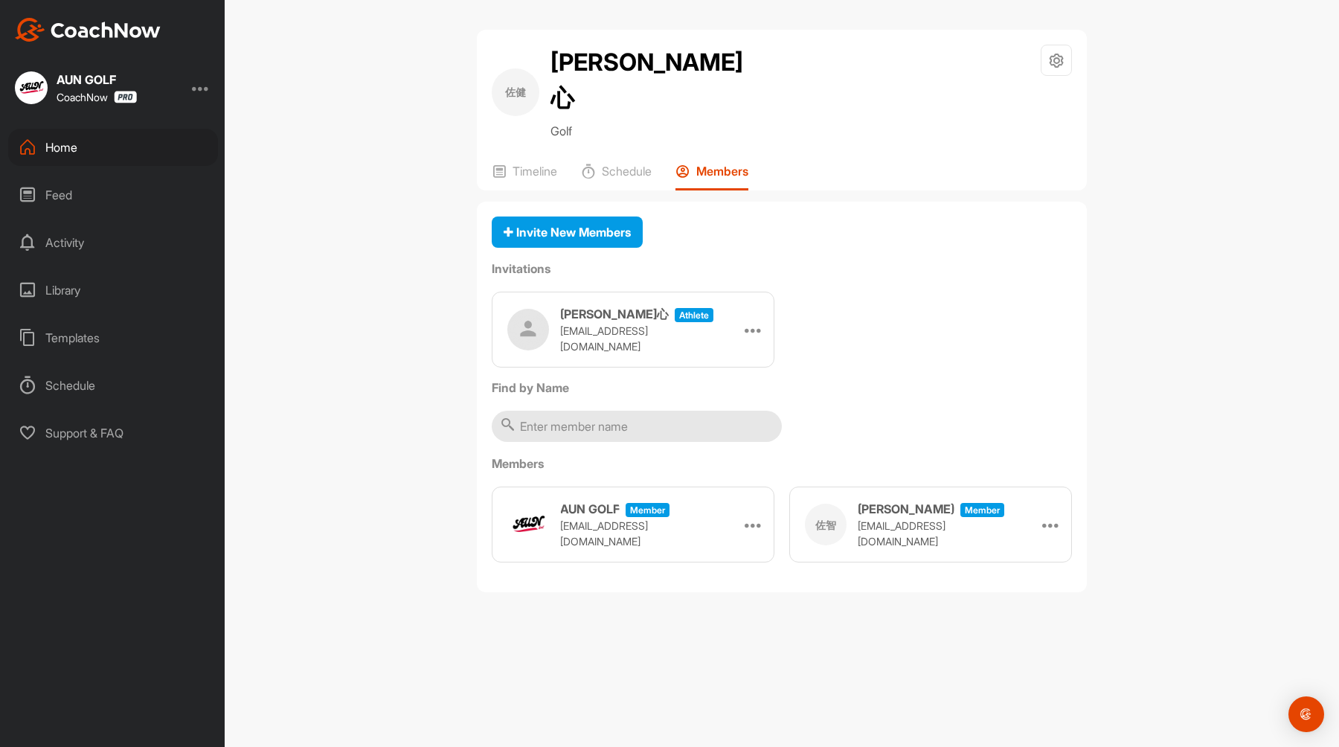
click at [749, 292] on div "[PERSON_NAME]心 athlete [EMAIL_ADDRESS][DOMAIN_NAME] Edit Re-send Copy Link" at bounding box center [782, 330] width 580 height 76
click at [106, 27] on img at bounding box center [88, 30] width 146 height 24
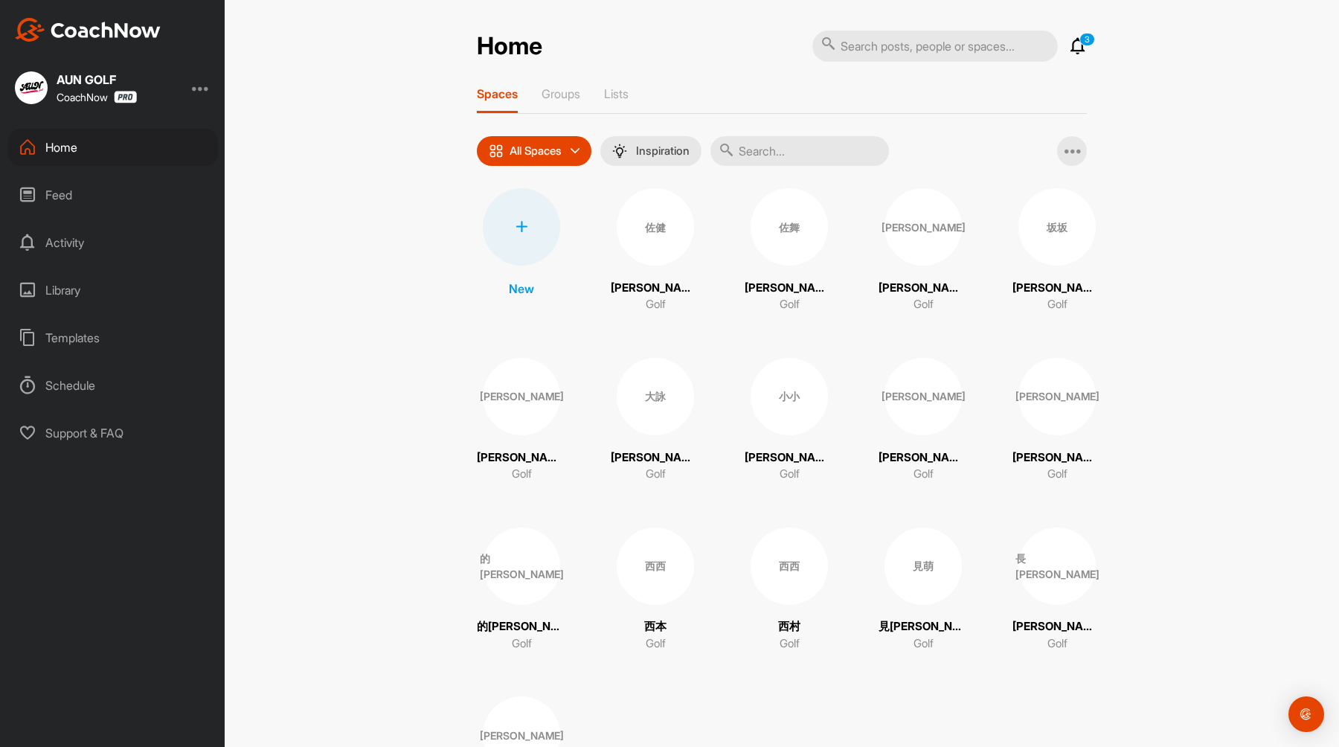
click at [585, 153] on div "All Spaces" at bounding box center [534, 151] width 115 height 30
click at [403, 213] on div "Home 3 Notifications Invitations [DATE] 見[PERSON_NAME]. joined space 24 m • 見[P…" at bounding box center [782, 373] width 1114 height 747
